Goal: Task Accomplishment & Management: Complete application form

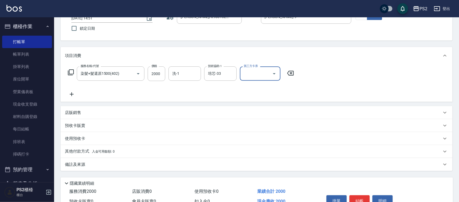
scroll to position [70, 0]
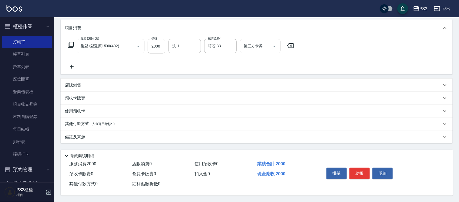
click at [76, 124] on p "其他付款方式 入金可用餘額: 0" at bounding box center [90, 124] width 50 height 6
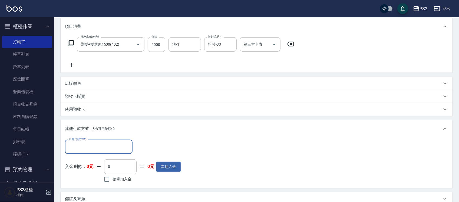
scroll to position [0, 0]
click at [79, 148] on input "其他付款方式" at bounding box center [98, 146] width 63 height 9
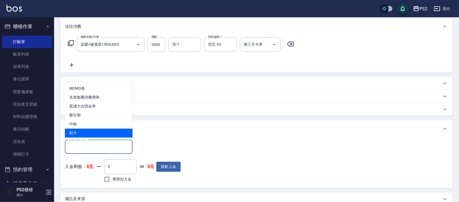
click at [74, 135] on span "刷卡" at bounding box center [99, 133] width 68 height 9
type input "刷卡"
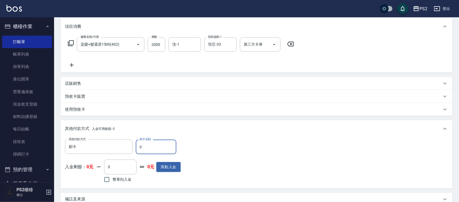
click at [152, 149] on input "0" at bounding box center [156, 147] width 41 height 15
type input "2000"
type input "2025/09/21 14:52"
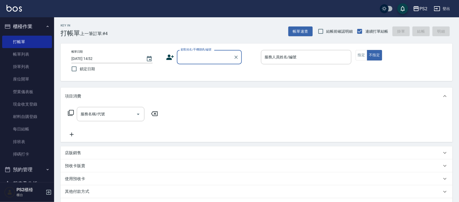
click at [191, 59] on input "顧客姓名/手機號碼/編號" at bounding box center [205, 56] width 52 height 9
type input "0976105301"
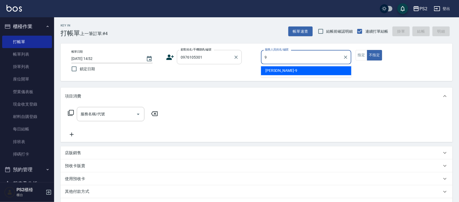
type input "Nina-9"
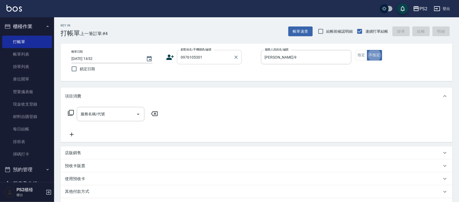
type button "false"
type input "林筱絨/0976105301/"
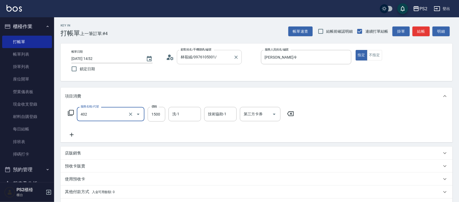
type input "染髮+髮還原1500(402)"
type input "2000"
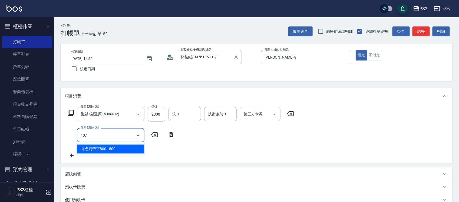
type input "退色肩帶下800(407)"
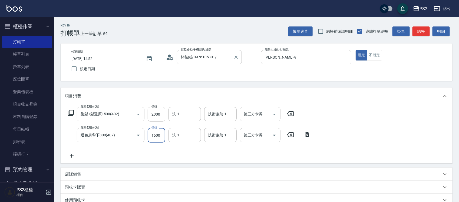
type input "1600"
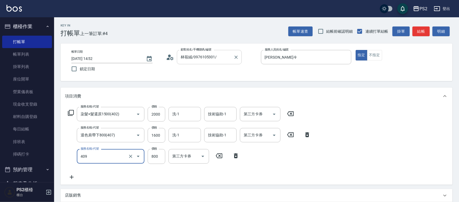
type input "髮長肩帶下800(409)"
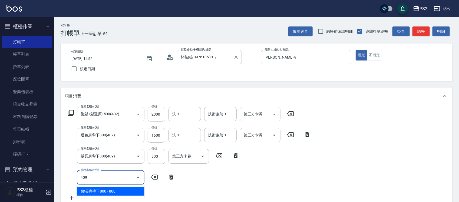
type input "髮長肩帶下800(409)"
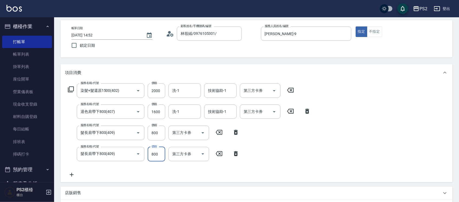
scroll to position [68, 0]
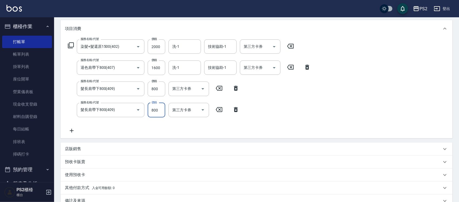
click at [73, 133] on icon at bounding box center [72, 131] width 14 height 6
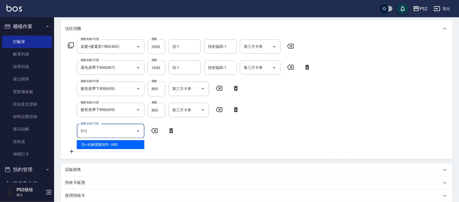
type input "洗+水解護髮600(512)"
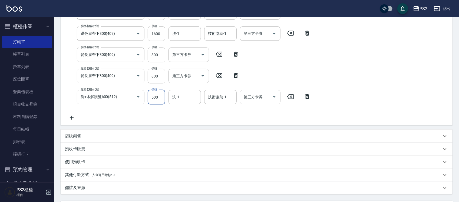
scroll to position [53, 0]
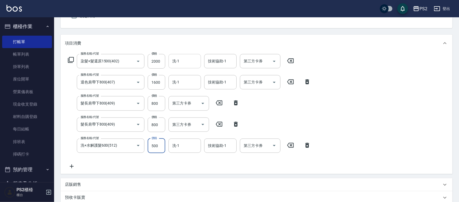
type input "500"
click at [185, 61] on input "洗-1" at bounding box center [185, 60] width 28 height 9
type input "培芯-33"
click at [189, 79] on input "洗-1" at bounding box center [185, 82] width 28 height 9
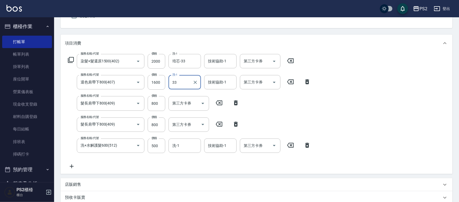
type input "培芯-33"
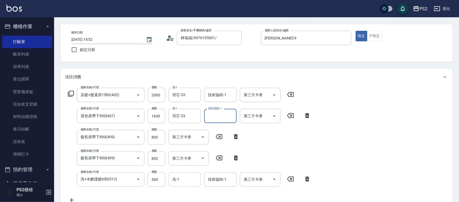
click at [190, 179] on input "洗-1" at bounding box center [185, 179] width 28 height 9
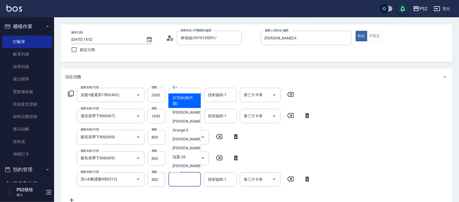
click at [190, 179] on input "洗-1" at bounding box center [185, 179] width 28 height 9
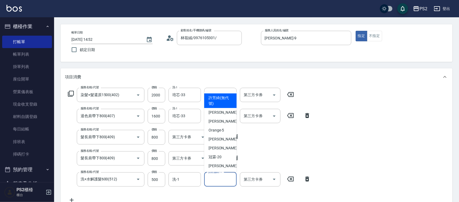
click at [207, 179] on input "技術協助-1" at bounding box center [220, 179] width 28 height 9
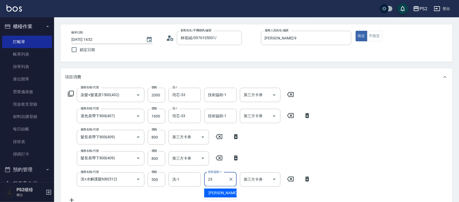
type input "Allan-25"
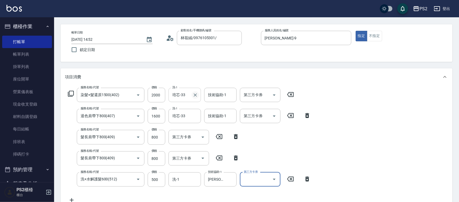
click at [193, 95] on icon "Clear" at bounding box center [194, 94] width 5 height 5
drag, startPoint x: 195, startPoint y: 115, endPoint x: 201, endPoint y: 108, distance: 9.4
click at [195, 115] on icon "Clear" at bounding box center [194, 115] width 5 height 5
click at [210, 97] on input "技術協助-1" at bounding box center [220, 94] width 28 height 9
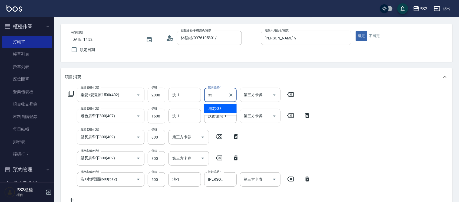
type input "33"
click at [373, 122] on div "服務名稱/代號 染髮+髮還原1500(402) 服務名稱/代號 價格 2000 價格 洗-1 洗-1 技術協助-1 技術協助-1 第三方卡券 第三方卡券 服務…" at bounding box center [257, 147] width 392 height 122
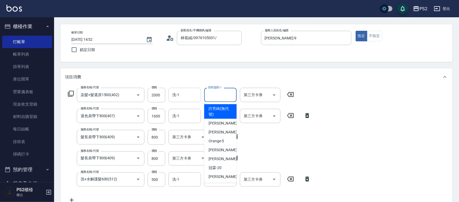
click at [219, 93] on input "技術協助-1" at bounding box center [220, 94] width 28 height 9
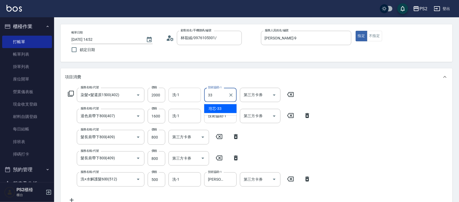
type input "培芯-33"
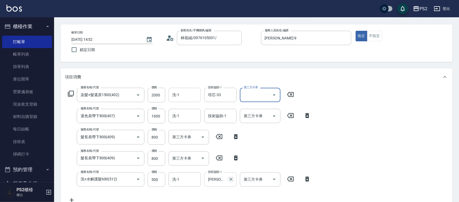
click at [230, 179] on icon "Clear" at bounding box center [230, 179] width 5 height 5
click at [180, 178] on input "洗-1" at bounding box center [185, 179] width 28 height 9
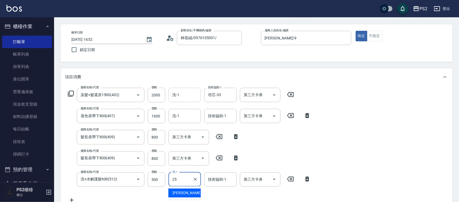
type input "Allan-25"
click at [174, 112] on input "洗-1" at bounding box center [185, 115] width 28 height 9
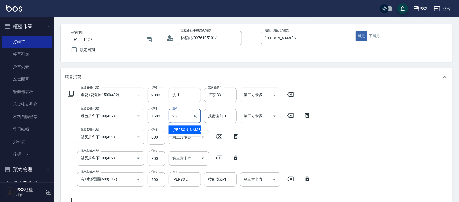
type input "Allan-25"
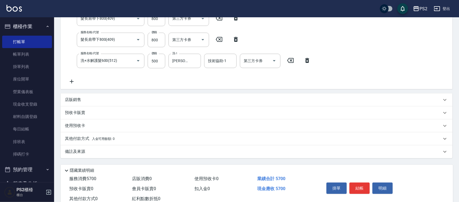
scroll to position [154, 0]
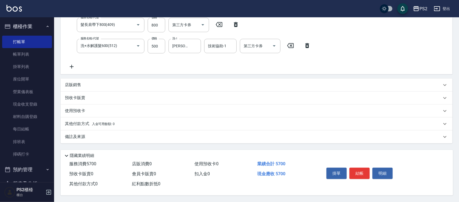
click at [102, 123] on span "入金可用餘額: 0" at bounding box center [103, 124] width 23 height 4
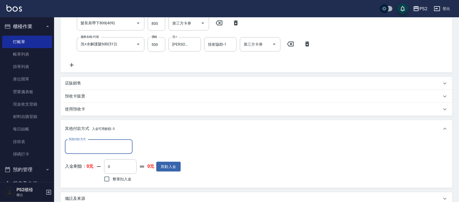
scroll to position [0, 0]
click at [85, 145] on input "其他付款方式" at bounding box center [98, 146] width 63 height 9
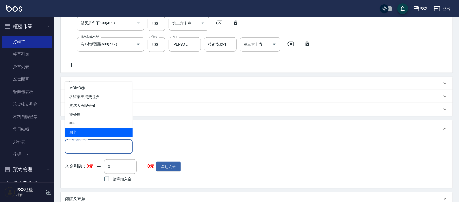
drag, startPoint x: 87, startPoint y: 130, endPoint x: 111, endPoint y: 137, distance: 24.9
click at [87, 130] on span "刷卡" at bounding box center [99, 132] width 68 height 9
type input "刷卡"
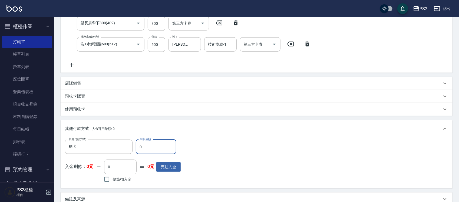
click at [151, 149] on input "0" at bounding box center [156, 147] width 41 height 15
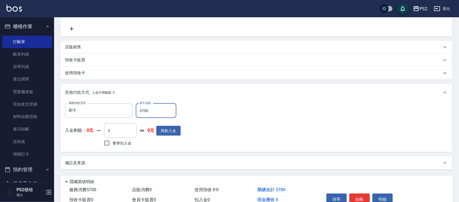
scroll to position [218, 0]
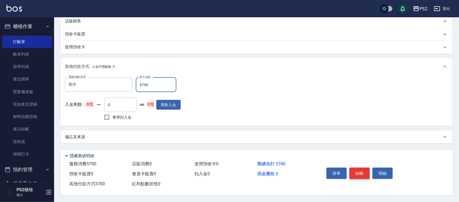
type input "5700"
click at [363, 171] on button "結帳" at bounding box center [359, 173] width 20 height 11
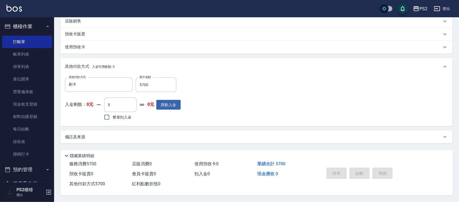
type input "2025/09/21 14:53"
